Goal: Information Seeking & Learning: Find contact information

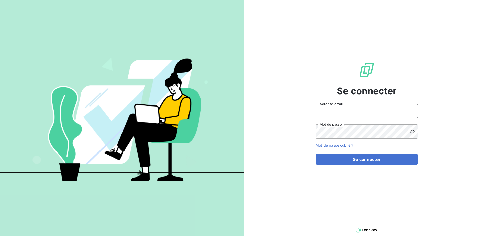
type input "[EMAIL_ADDRESS][DOMAIN_NAME]"
click at [345, 152] on form "[EMAIL_ADDRESS][DOMAIN_NAME] Adresse email Mot de passe Mot de passe oublié ? S…" at bounding box center [367, 134] width 102 height 61
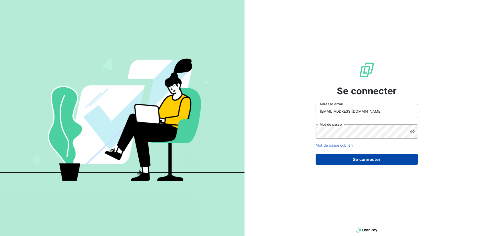
click at [346, 157] on button "Se connecter" at bounding box center [367, 159] width 102 height 11
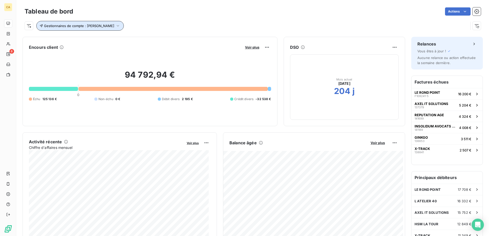
click at [75, 27] on span "Gestionnaires de compte : [PERSON_NAME]" at bounding box center [79, 26] width 70 height 4
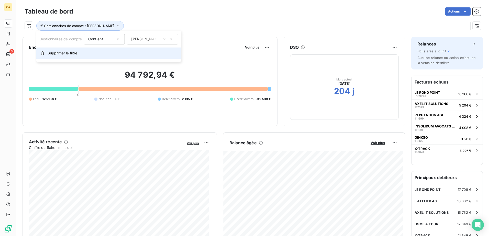
click at [76, 52] on span "Supprimer le filtre" at bounding box center [63, 53] width 30 height 5
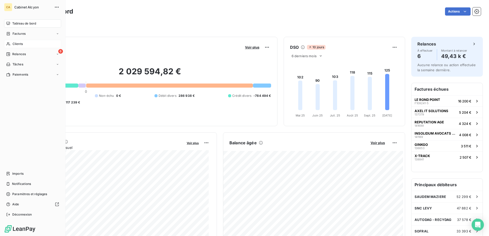
click at [16, 42] on span "Clients" at bounding box center [18, 44] width 10 height 5
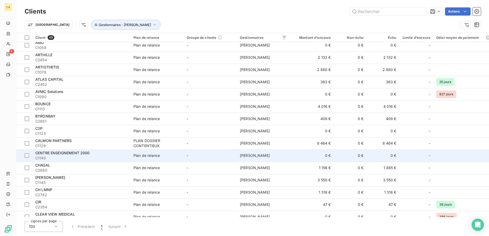
scroll to position [102, 0]
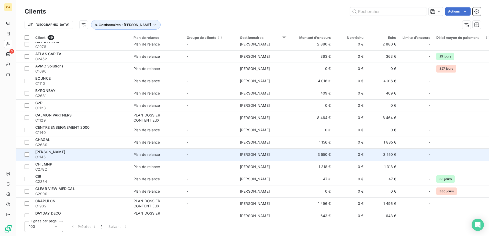
click at [143, 158] on td "Plan de relance" at bounding box center [156, 155] width 53 height 12
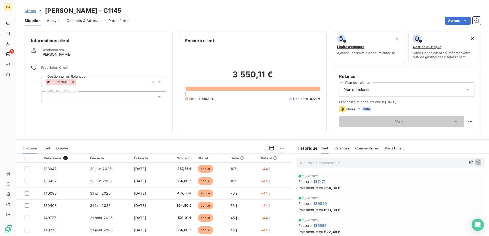
click at [87, 20] on span "Contacts & Adresses" at bounding box center [85, 20] width 36 height 5
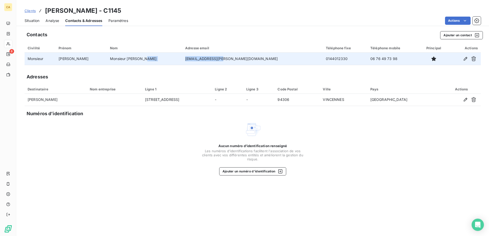
drag, startPoint x: 225, startPoint y: 58, endPoint x: 189, endPoint y: 57, distance: 35.6
click at [189, 57] on tr "Monsieur Simon Monsieur BURELLIER [EMAIL_ADDRESS][PERSON_NAME][DOMAIN_NAME] 014…" at bounding box center [253, 59] width 456 height 12
drag, startPoint x: 189, startPoint y: 57, endPoint x: 203, endPoint y: 61, distance: 14.3
copy tr "[EMAIL_ADDRESS][PERSON_NAME][DOMAIN_NAME]"
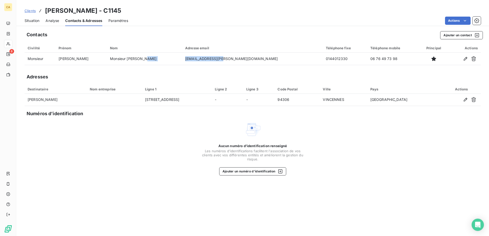
click at [39, 23] on span "Situation" at bounding box center [32, 20] width 15 height 5
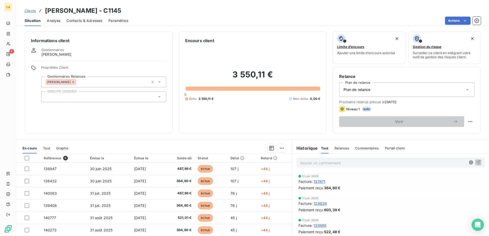
click at [220, 126] on div "3 550,11 € 0 Échu 3 550,11 € Non-échu 0,00 €" at bounding box center [252, 85] width 135 height 83
click at [306, 166] on div "Ajouter un commentaire ﻿" at bounding box center [390, 163] width 189 height 10
click at [306, 164] on p "Ajouter un commentaire ﻿" at bounding box center [383, 163] width 166 height 6
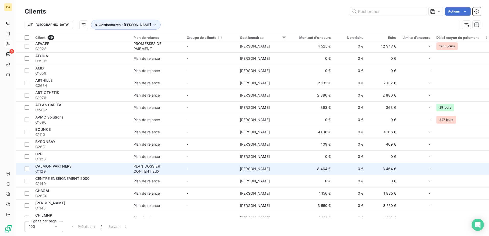
scroll to position [77, 0]
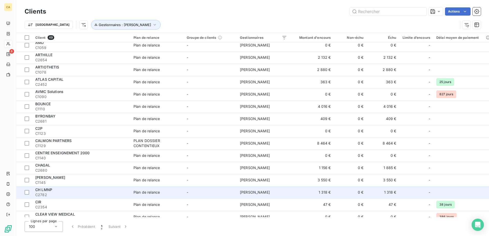
click at [81, 191] on div "CH LMNP" at bounding box center [81, 189] width 92 height 5
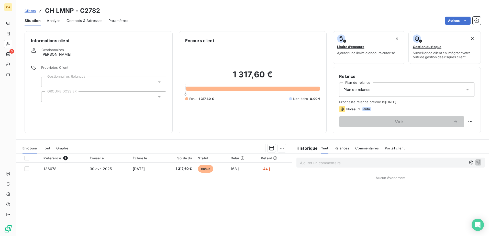
click at [84, 18] on div "Contacts & Adresses" at bounding box center [85, 20] width 36 height 11
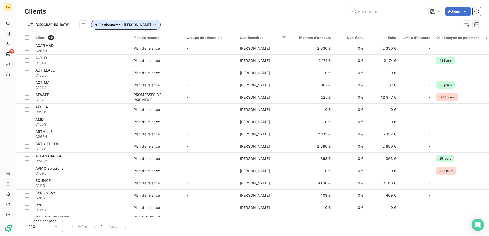
click at [91, 28] on button "Gestionnaires : [PERSON_NAME]" at bounding box center [126, 25] width 70 height 10
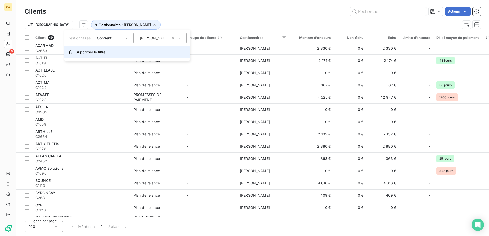
click at [96, 56] on button "Supprimer le filtre" at bounding box center [126, 52] width 125 height 11
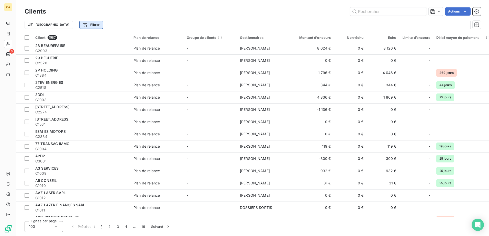
click at [71, 24] on html "CA 6 Clients Actions Trier Filtrer Client 1587 Plan de relance Groupe de client…" at bounding box center [244, 118] width 489 height 236
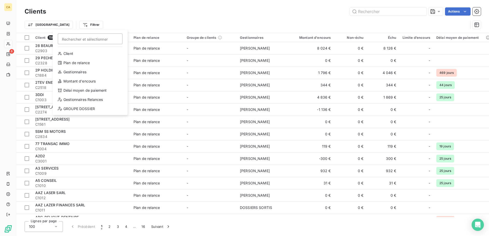
click at [98, 37] on input "Rechercher et sélectionner" at bounding box center [90, 39] width 65 height 11
click at [87, 70] on div "Gestionnaires" at bounding box center [90, 72] width 71 height 8
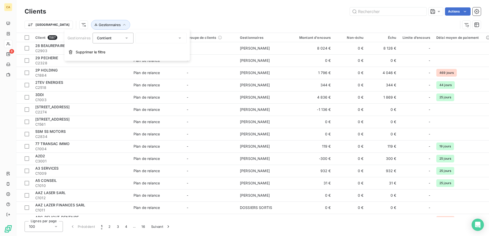
click at [144, 39] on input "text" at bounding box center [142, 38] width 4 height 5
type input "dila"
click at [150, 60] on span "[PERSON_NAME]" at bounding box center [161, 60] width 30 height 5
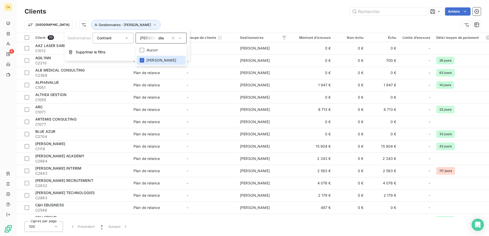
click at [227, 16] on div "Clients Actions" at bounding box center [253, 11] width 456 height 11
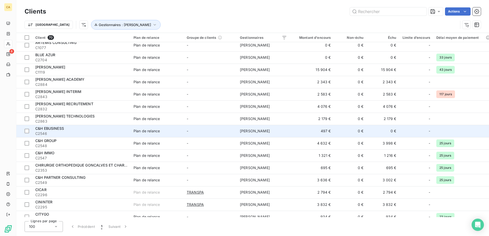
click at [79, 134] on span "C2546" at bounding box center [81, 133] width 92 height 5
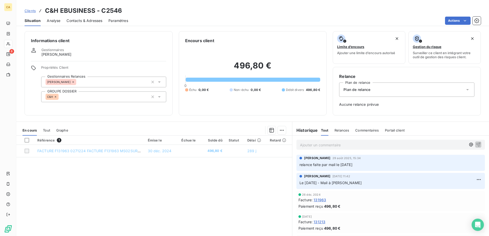
click at [77, 21] on span "Contacts & Adresses" at bounding box center [85, 20] width 36 height 5
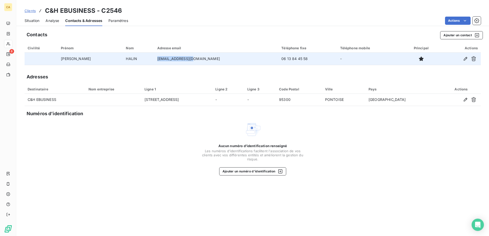
drag, startPoint x: 195, startPoint y: 60, endPoint x: 159, endPoint y: 59, distance: 35.8
click at [159, 59] on td "[EMAIL_ADDRESS][DOMAIN_NAME]" at bounding box center [216, 59] width 124 height 12
drag, startPoint x: 159, startPoint y: 59, endPoint x: 164, endPoint y: 59, distance: 4.9
copy td "[EMAIL_ADDRESS][DOMAIN_NAME]"
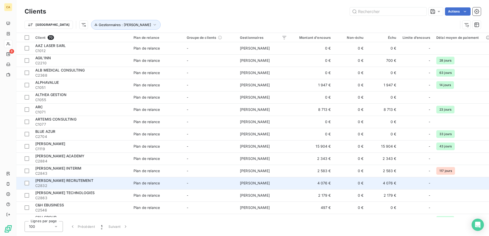
scroll to position [77, 0]
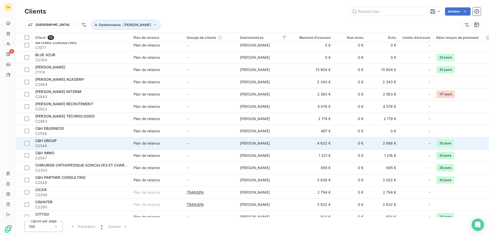
click at [182, 146] on td "Plan de relance" at bounding box center [156, 143] width 53 height 12
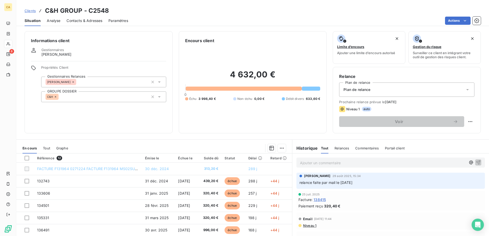
click at [303, 164] on p "Ajouter un commentaire ﻿" at bounding box center [383, 163] width 166 height 6
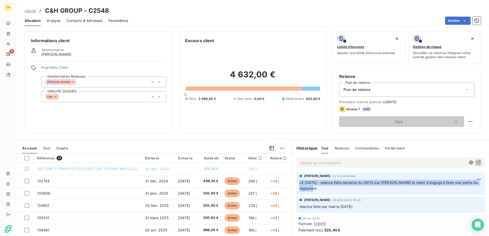
drag, startPoint x: 317, startPoint y: 190, endPoint x: 297, endPoint y: 180, distance: 22.5
click at [300, 180] on p "LE [DATE] - relance faite semaine du 06/10 par [PERSON_NAME] le client s'engage…" at bounding box center [391, 186] width 182 height 12
drag, startPoint x: 297, startPoint y: 180, endPoint x: 301, endPoint y: 183, distance: 4.8
copy span "LE [DATE] - relance faite semaine du 06/10 par [PERSON_NAME] le client s'engage…"
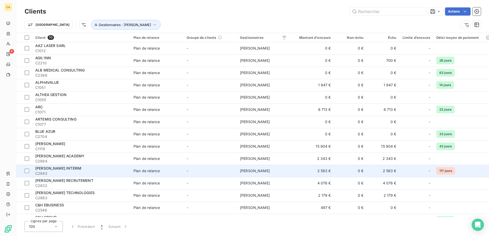
scroll to position [102, 0]
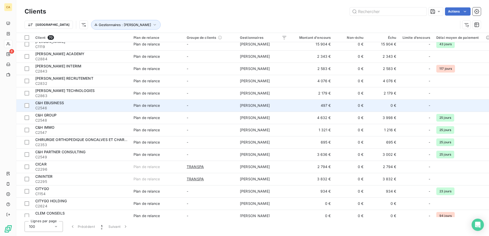
click at [72, 105] on div "C&H EBUSINESS" at bounding box center [81, 103] width 92 height 5
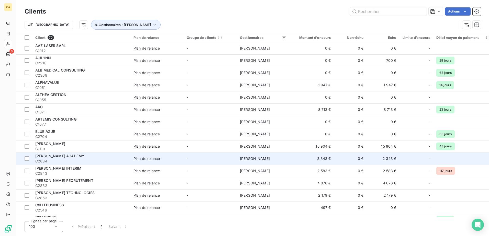
scroll to position [77, 0]
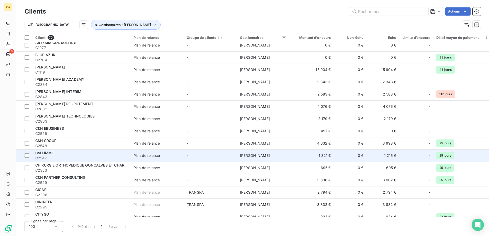
click at [65, 154] on div "C&H IMMO" at bounding box center [81, 153] width 92 height 5
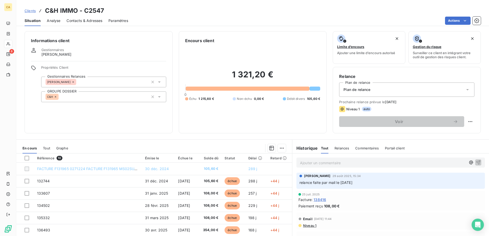
click at [307, 164] on p "Ajouter un commentaire ﻿" at bounding box center [383, 163] width 166 height 6
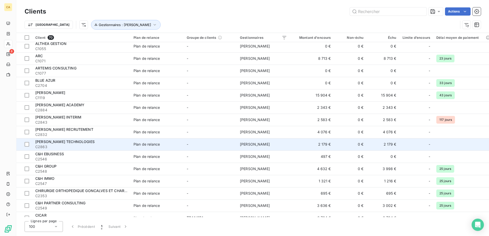
scroll to position [77, 0]
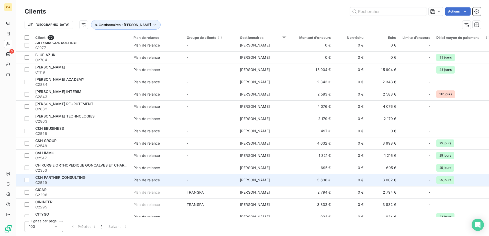
click at [89, 179] on div "C&H PARTNER CONSULTING" at bounding box center [81, 177] width 92 height 5
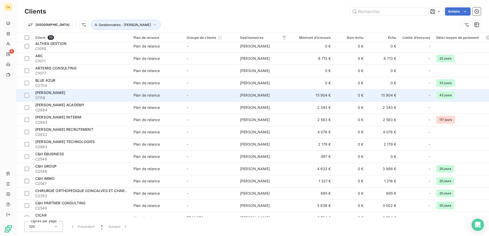
scroll to position [102, 0]
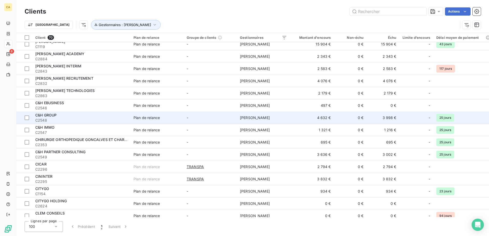
click at [73, 120] on span "C2548" at bounding box center [81, 120] width 92 height 5
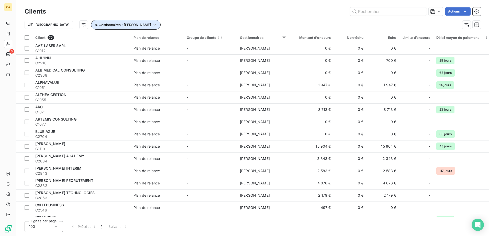
click at [106, 25] on span "Gestionnaires : [PERSON_NAME]" at bounding box center [125, 25] width 52 height 4
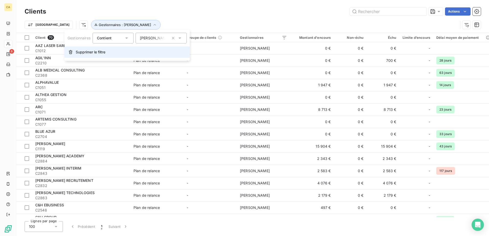
click at [109, 50] on button "Supprimer le filtre" at bounding box center [126, 52] width 125 height 11
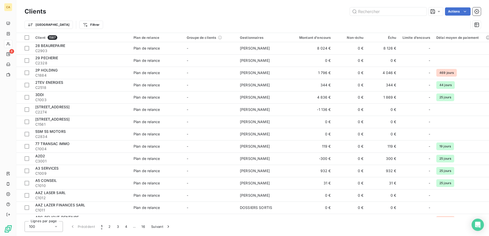
click at [70, 24] on html "CA 6 Clients Actions Trier Filtrer Client 1587 Plan de relance Groupe de client…" at bounding box center [244, 118] width 489 height 236
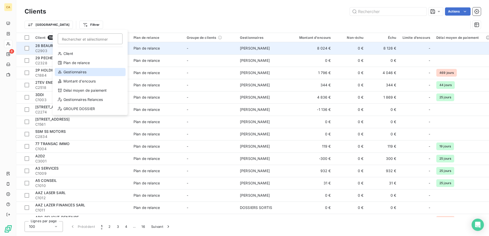
click at [88, 70] on div "Gestionnaires" at bounding box center [90, 72] width 71 height 8
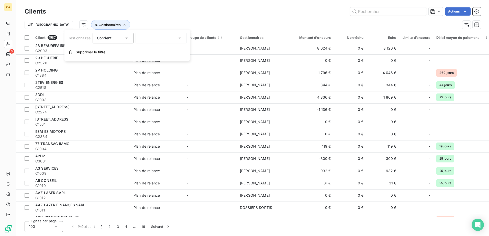
click at [152, 38] on div at bounding box center [161, 38] width 51 height 11
type input "ana"
click at [157, 58] on span "[PERSON_NAME]" at bounding box center [161, 60] width 30 height 5
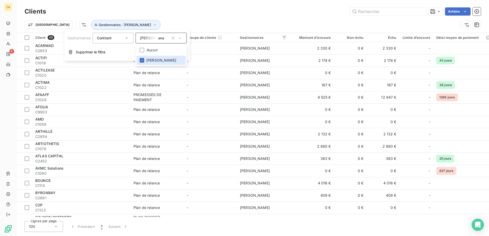
click at [194, 12] on div "Actions" at bounding box center [266, 11] width 429 height 8
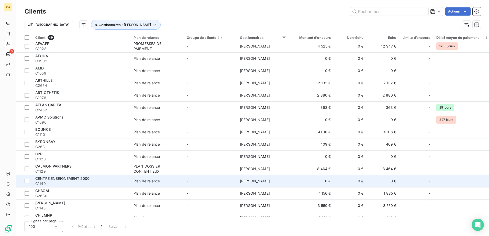
scroll to position [77, 0]
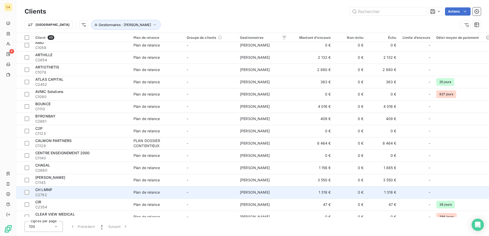
click at [81, 191] on div "CH LMNP" at bounding box center [81, 189] width 92 height 5
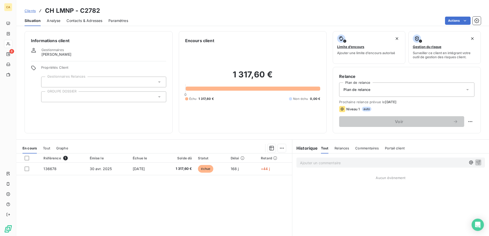
click at [316, 165] on p "Ajouter un commentaire ﻿" at bounding box center [383, 163] width 166 height 6
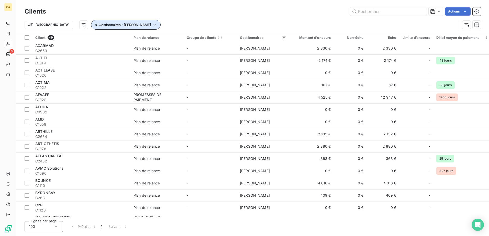
click at [124, 25] on span "Gestionnaires : [PERSON_NAME]" at bounding box center [125, 25] width 52 height 4
click at [170, 15] on div "Actions" at bounding box center [266, 11] width 429 height 8
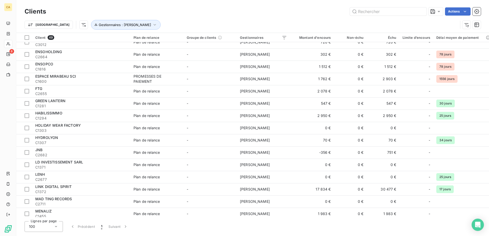
scroll to position [224, 0]
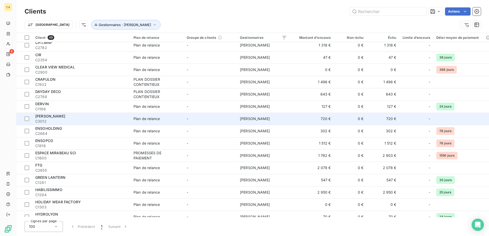
click at [88, 121] on span "C3012" at bounding box center [81, 121] width 92 height 5
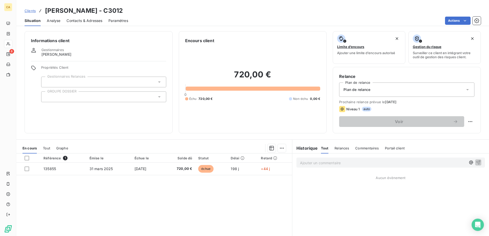
click at [335, 160] on div "Ajouter un commentaire ﻿" at bounding box center [383, 162] width 166 height 7
click at [319, 166] on p "Ajouter un commentaire ﻿" at bounding box center [383, 163] width 166 height 6
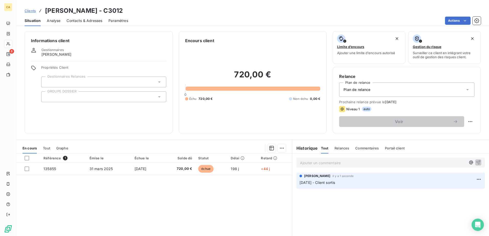
drag, startPoint x: 348, startPoint y: 180, endPoint x: 428, endPoint y: 195, distance: 81.1
click at [365, 195] on div "Ajouter un commentaire ﻿ [PERSON_NAME] il y a 1 seconde [DATE] - Client sortis" at bounding box center [390, 211] width 197 height 114
click at [478, 179] on html "CA 6 Clients [PERSON_NAME] - C3012 Situation Analyse Contacts & Adresses Paramè…" at bounding box center [244, 118] width 489 height 236
click at [463, 197] on div "Supprimer" at bounding box center [462, 200] width 29 height 8
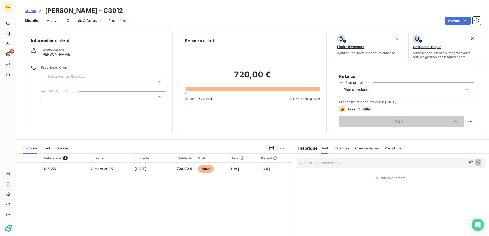
click at [342, 166] on p "Ajouter un commentaire ﻿" at bounding box center [383, 163] width 166 height 6
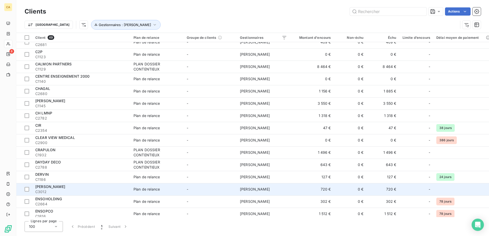
scroll to position [205, 0]
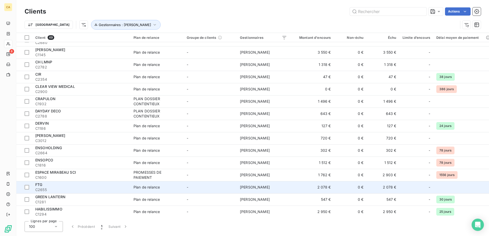
click at [175, 185] on span "Plan de relance" at bounding box center [157, 187] width 47 height 5
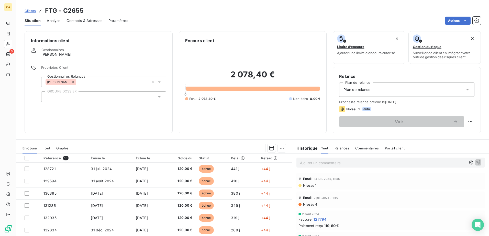
click at [89, 20] on span "Contacts & Adresses" at bounding box center [85, 20] width 36 height 5
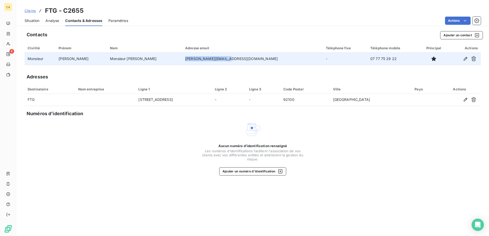
drag, startPoint x: 218, startPoint y: 60, endPoint x: 178, endPoint y: 59, distance: 39.9
click at [182, 59] on td "[PERSON_NAME][EMAIL_ADDRESS][DOMAIN_NAME]" at bounding box center [252, 59] width 141 height 12
drag, startPoint x: 178, startPoint y: 59, endPoint x: 181, endPoint y: 59, distance: 3.4
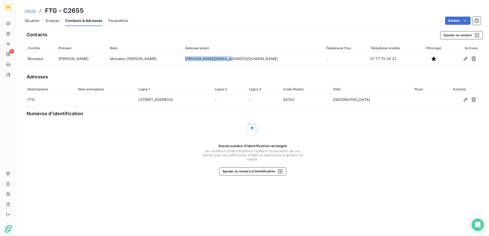
click at [33, 21] on span "Situation" at bounding box center [32, 20] width 15 height 5
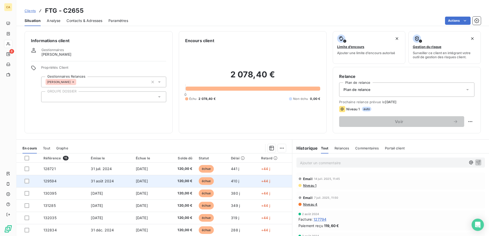
scroll to position [26, 0]
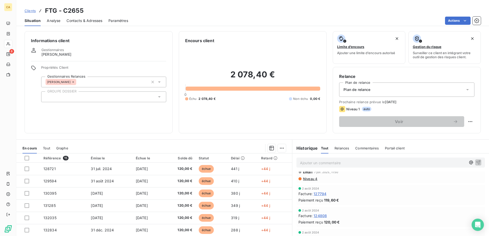
click at [307, 163] on p "Ajouter un commentaire ﻿" at bounding box center [383, 163] width 166 height 6
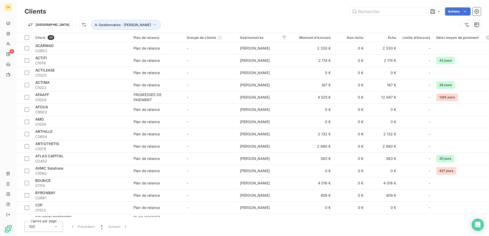
click at [203, 221] on div "Clients Actions Trier Gestionnaires : [PERSON_NAME] Client 49 Plan de relance G…" at bounding box center [252, 118] width 473 height 236
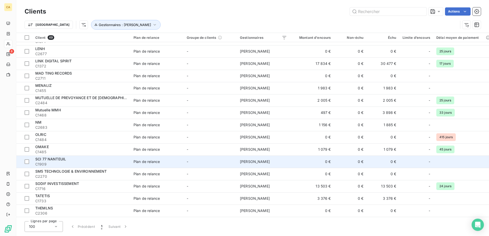
scroll to position [352, 0]
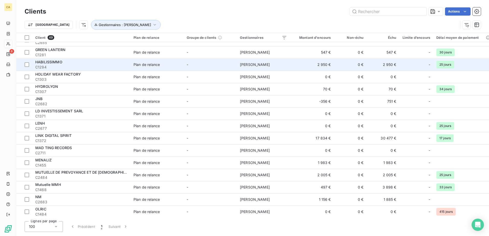
click at [90, 67] on span "C1294" at bounding box center [81, 67] width 92 height 5
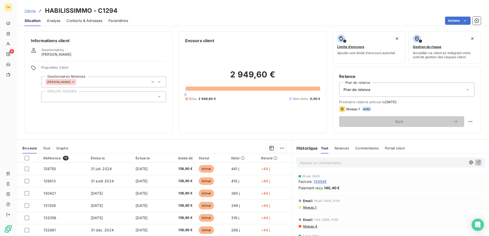
click at [86, 19] on span "Contacts & Adresses" at bounding box center [85, 20] width 36 height 5
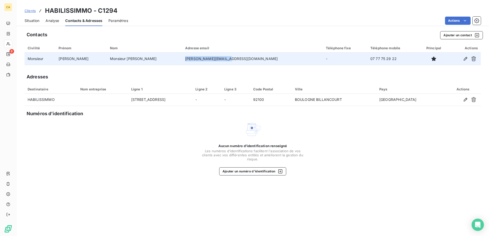
drag, startPoint x: 218, startPoint y: 58, endPoint x: 178, endPoint y: 56, distance: 39.7
click at [182, 56] on td "[PERSON_NAME][EMAIL_ADDRESS][DOMAIN_NAME]" at bounding box center [252, 59] width 141 height 12
drag, startPoint x: 178, startPoint y: 56, endPoint x: 196, endPoint y: 60, distance: 18.6
copy td "[PERSON_NAME][EMAIL_ADDRESS][DOMAIN_NAME]"
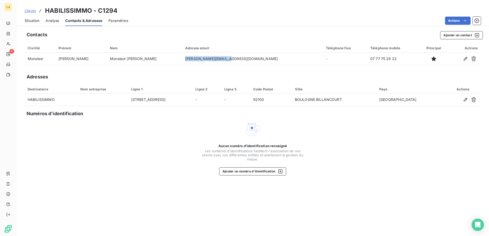
click at [36, 19] on span "Situation" at bounding box center [32, 20] width 15 height 5
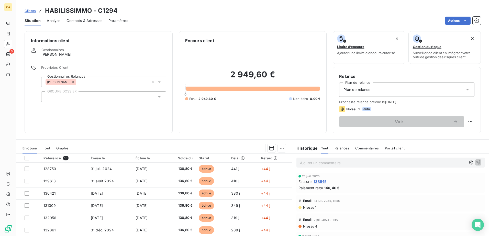
click at [309, 164] on p "Ajouter un commentaire ﻿" at bounding box center [383, 163] width 166 height 6
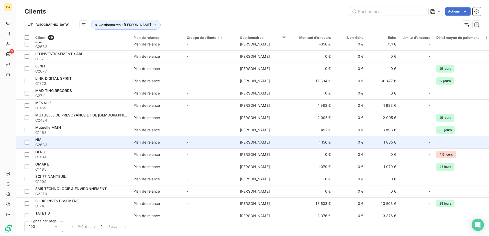
scroll to position [429, 0]
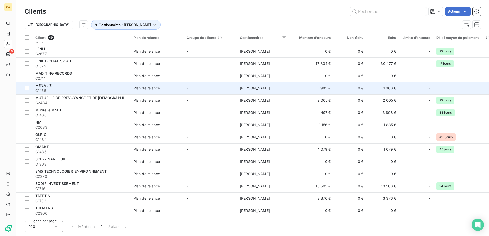
click at [79, 91] on span "C1455" at bounding box center [81, 90] width 92 height 5
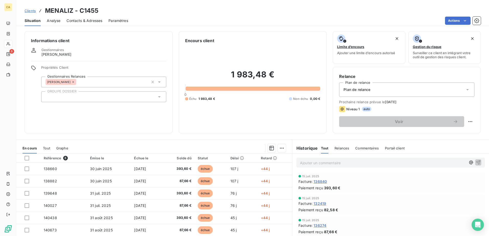
click at [82, 21] on span "Contacts & Adresses" at bounding box center [85, 20] width 36 height 5
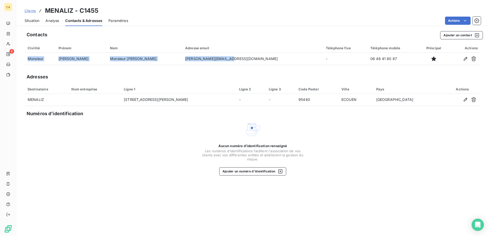
drag, startPoint x: 230, startPoint y: 60, endPoint x: 182, endPoint y: 52, distance: 49.0
click at [182, 52] on table "Civilité Prénom Nom Adresse email Téléphone fixe Téléphone mobile Principal Act…" at bounding box center [253, 54] width 456 height 22
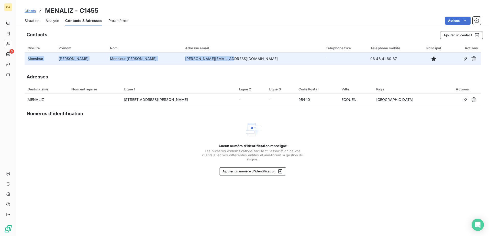
drag, startPoint x: 182, startPoint y: 52, endPoint x: 218, endPoint y: 61, distance: 36.7
click at [211, 60] on td "[PERSON_NAME][EMAIL_ADDRESS][DOMAIN_NAME]" at bounding box center [252, 59] width 141 height 12
drag, startPoint x: 224, startPoint y: 61, endPoint x: 182, endPoint y: 57, distance: 41.3
click at [182, 57] on td "[PERSON_NAME][EMAIL_ADDRESS][DOMAIN_NAME]" at bounding box center [252, 59] width 141 height 12
drag, startPoint x: 182, startPoint y: 57, endPoint x: 194, endPoint y: 60, distance: 11.8
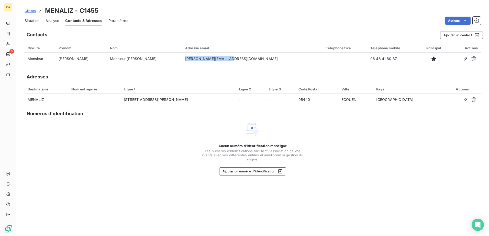
drag, startPoint x: 34, startPoint y: 21, endPoint x: 37, endPoint y: 28, distance: 7.0
click at [34, 21] on span "Situation" at bounding box center [32, 20] width 15 height 5
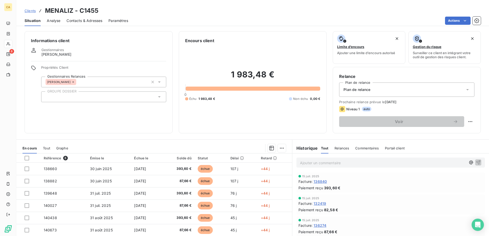
click at [314, 159] on div "Ajouter un commentaire ﻿" at bounding box center [390, 163] width 189 height 10
click at [316, 162] on p "Ajouter un commentaire ﻿" at bounding box center [383, 163] width 166 height 6
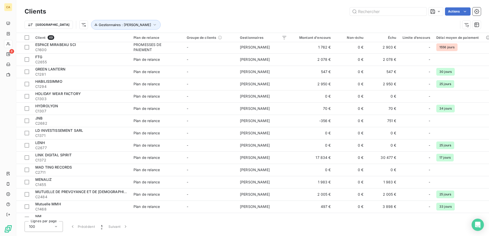
scroll to position [384, 0]
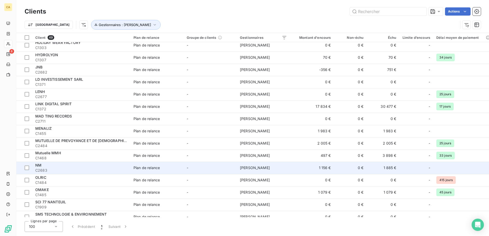
click at [80, 169] on span "C2683" at bounding box center [81, 170] width 92 height 5
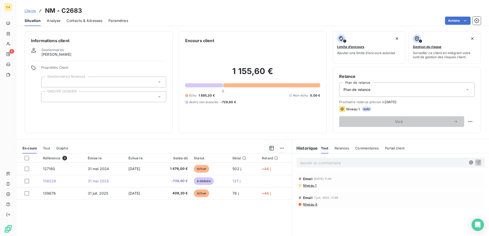
click at [85, 19] on span "Contacts & Adresses" at bounding box center [85, 20] width 36 height 5
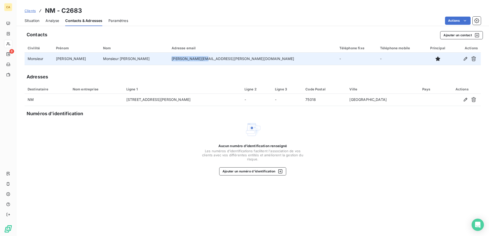
drag, startPoint x: 224, startPoint y: 61, endPoint x: 193, endPoint y: 60, distance: 30.5
click at [193, 60] on td "[PERSON_NAME][EMAIL_ADDRESS][PERSON_NAME][DOMAIN_NAME]" at bounding box center [253, 59] width 168 height 12
drag, startPoint x: 193, startPoint y: 60, endPoint x: 215, endPoint y: 62, distance: 22.1
copy td "[PERSON_NAME][EMAIL_ADDRESS][PERSON_NAME][DOMAIN_NAME]"
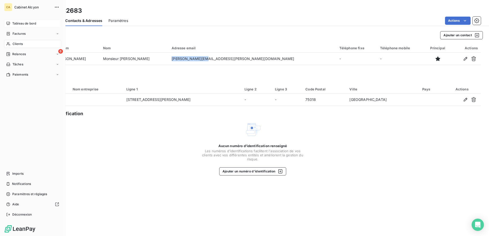
click at [28, 22] on span "Tableau de bord" at bounding box center [24, 23] width 24 height 5
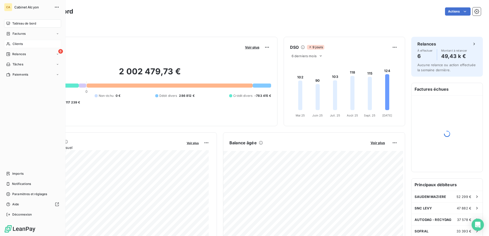
click at [9, 44] on icon at bounding box center [8, 44] width 4 height 4
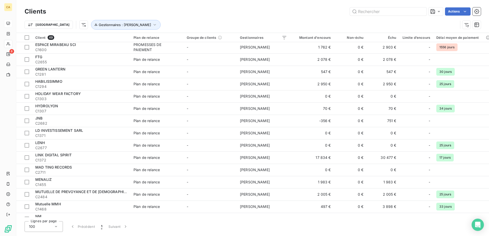
scroll to position [429, 0]
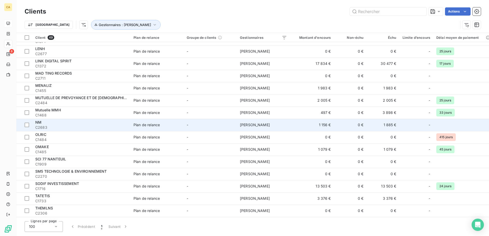
click at [70, 125] on span "C2683" at bounding box center [81, 127] width 92 height 5
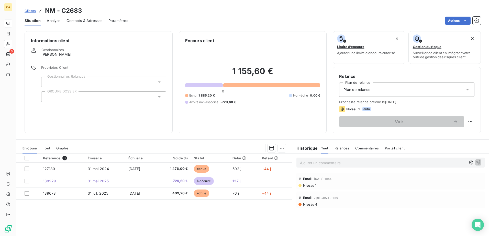
click at [305, 165] on p "Ajouter un commentaire ﻿" at bounding box center [383, 163] width 166 height 6
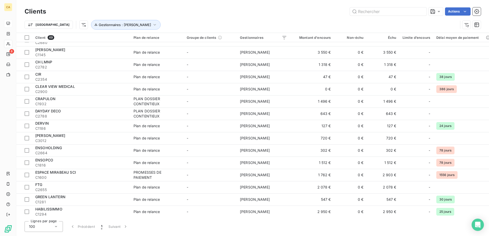
scroll to position [429, 0]
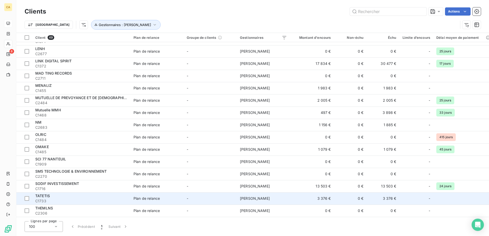
click at [92, 194] on div "TATETIS" at bounding box center [81, 196] width 92 height 5
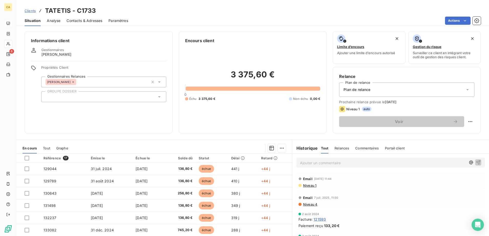
click at [72, 17] on div "Contacts & Adresses" at bounding box center [85, 20] width 36 height 11
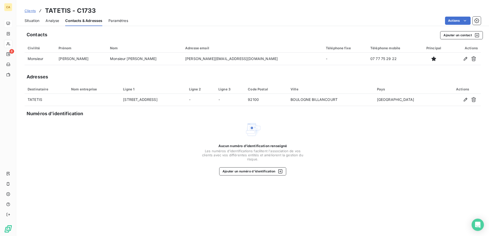
click at [24, 24] on div "Situation Analyse Contacts & Adresses Paramètres Actions" at bounding box center [252, 20] width 473 height 11
click at [26, 23] on span "Situation" at bounding box center [32, 20] width 15 height 5
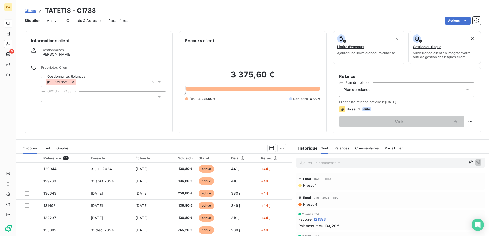
click at [29, 10] on span "Clients" at bounding box center [30, 11] width 11 height 4
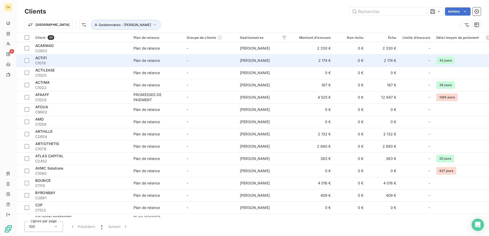
click at [133, 58] on td "Plan de relance" at bounding box center [156, 60] width 53 height 12
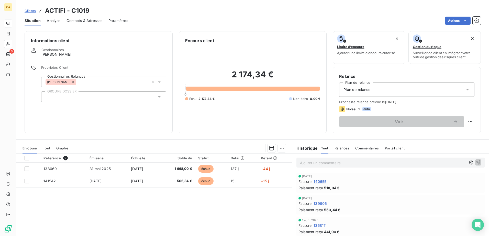
click at [72, 22] on span "Contacts & Adresses" at bounding box center [85, 20] width 36 height 5
